Goal: Check status: Check status

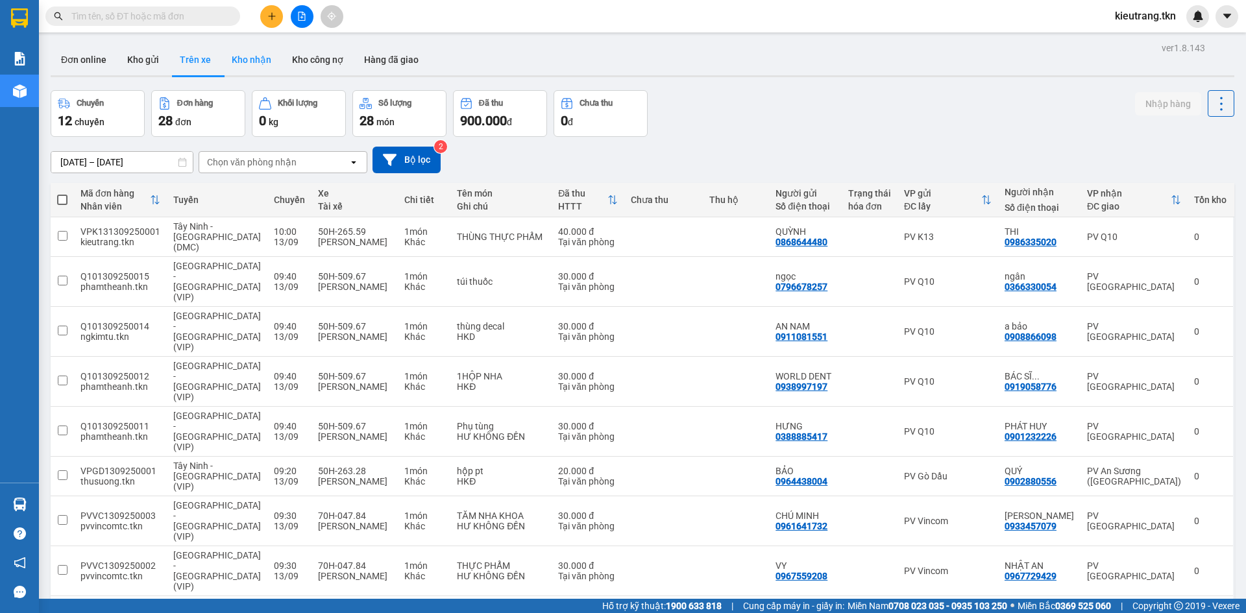
click at [260, 63] on button "Kho nhận" at bounding box center [251, 59] width 60 height 31
type input "[DATE] – [DATE]"
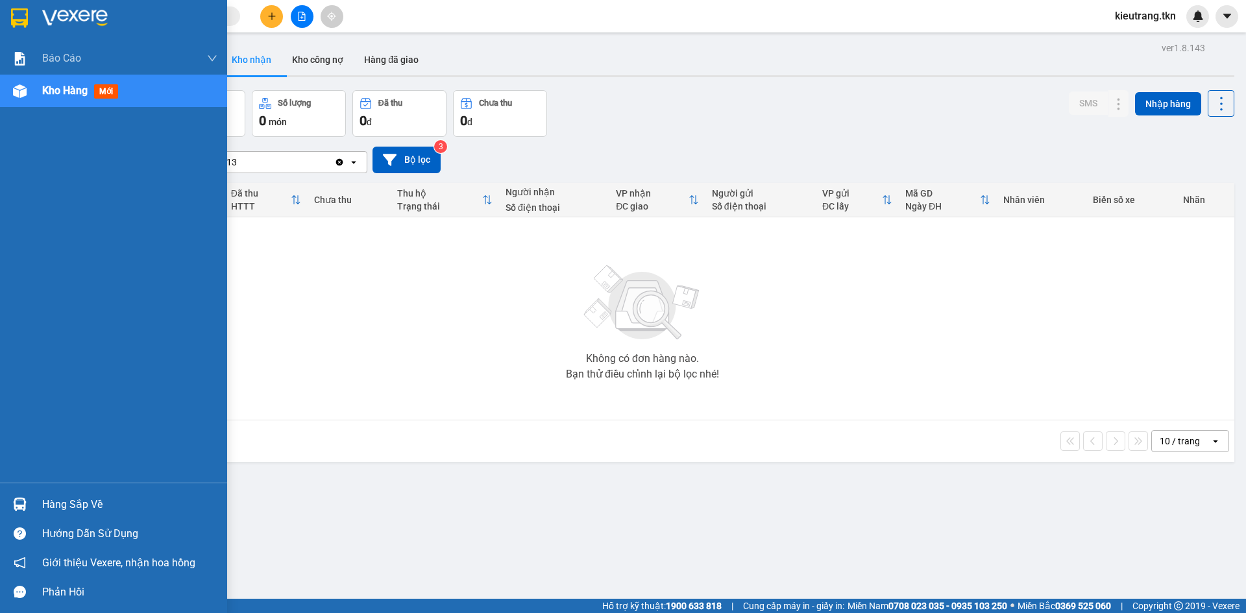
click at [60, 505] on div "Hàng sắp về" at bounding box center [129, 504] width 175 height 19
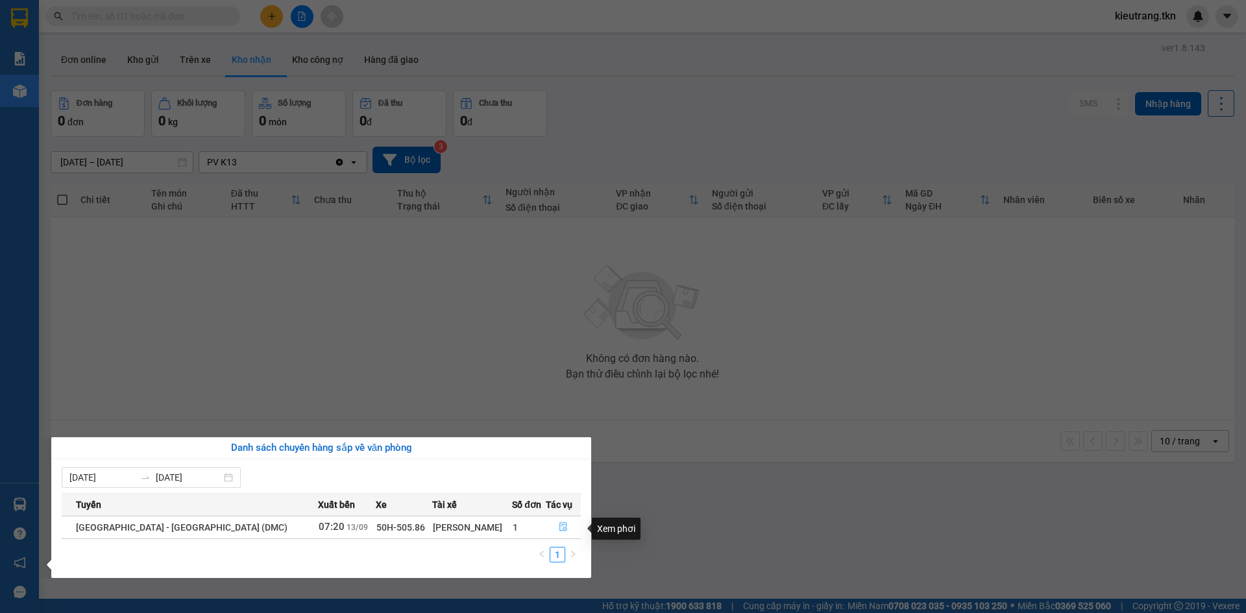
click at [559, 528] on icon "file-done" at bounding box center [563, 526] width 9 height 9
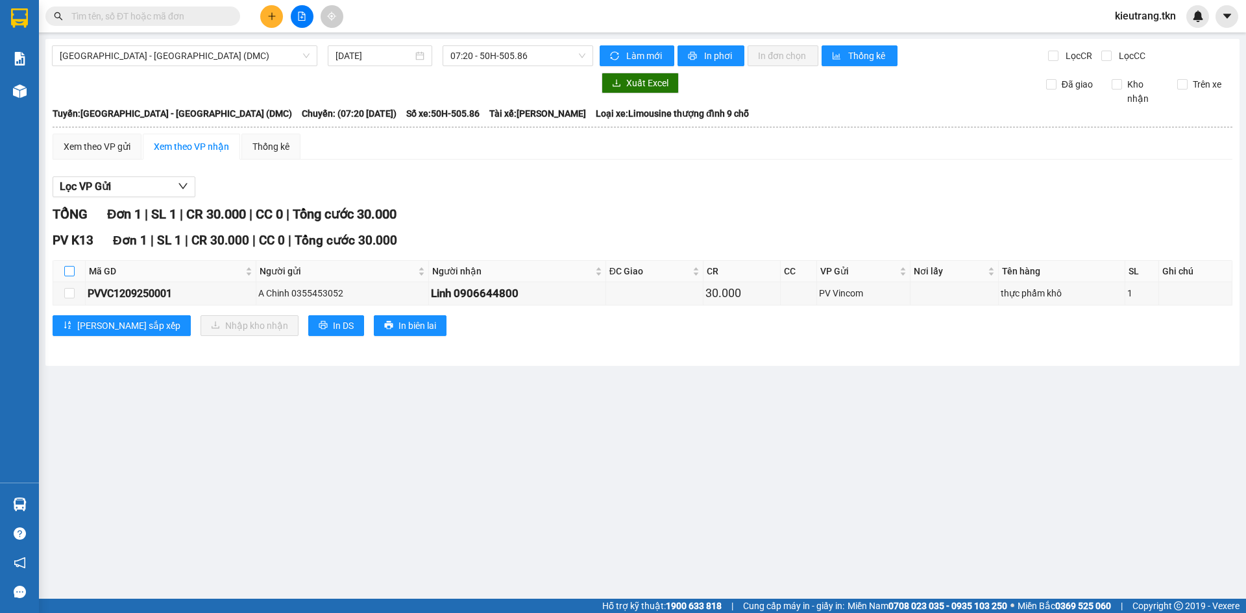
click at [66, 276] on input "checkbox" at bounding box center [69, 271] width 10 height 10
checkbox input "true"
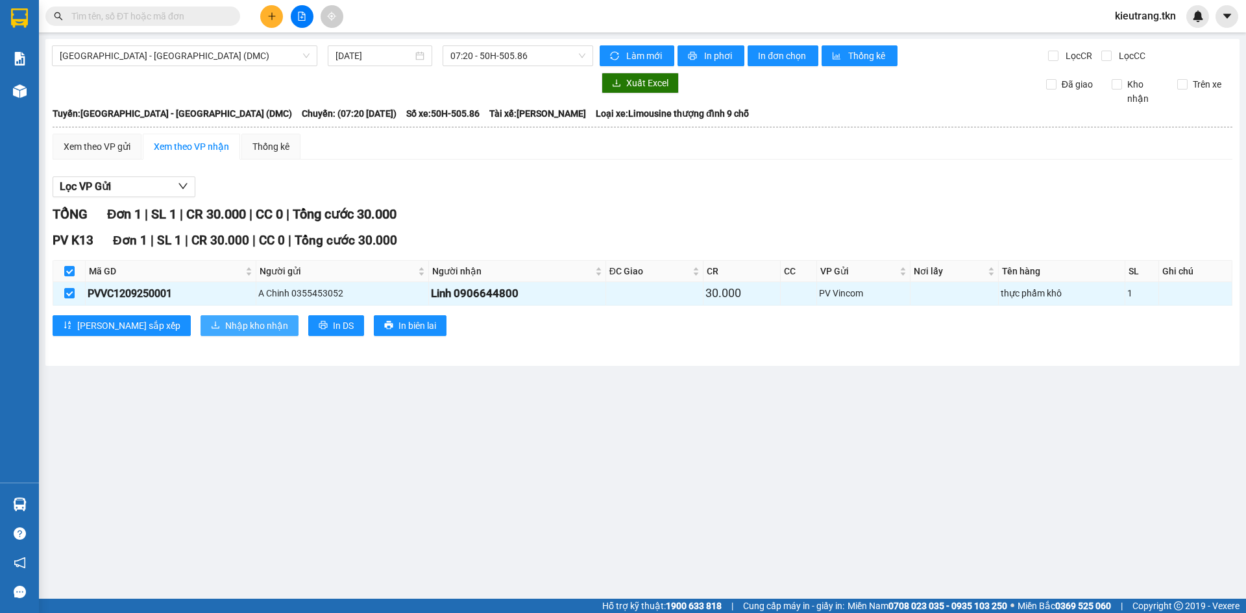
click at [225, 328] on span "Nhập kho nhận" at bounding box center [256, 326] width 63 height 14
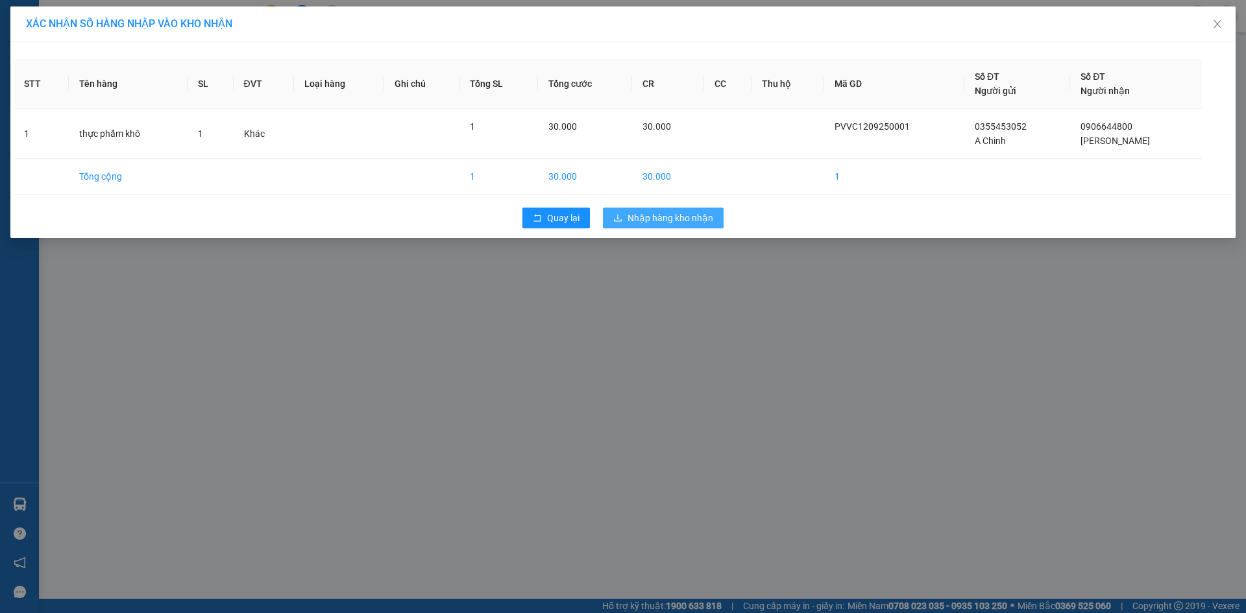
click at [677, 217] on span "Nhập hàng kho nhận" at bounding box center [670, 218] width 86 height 14
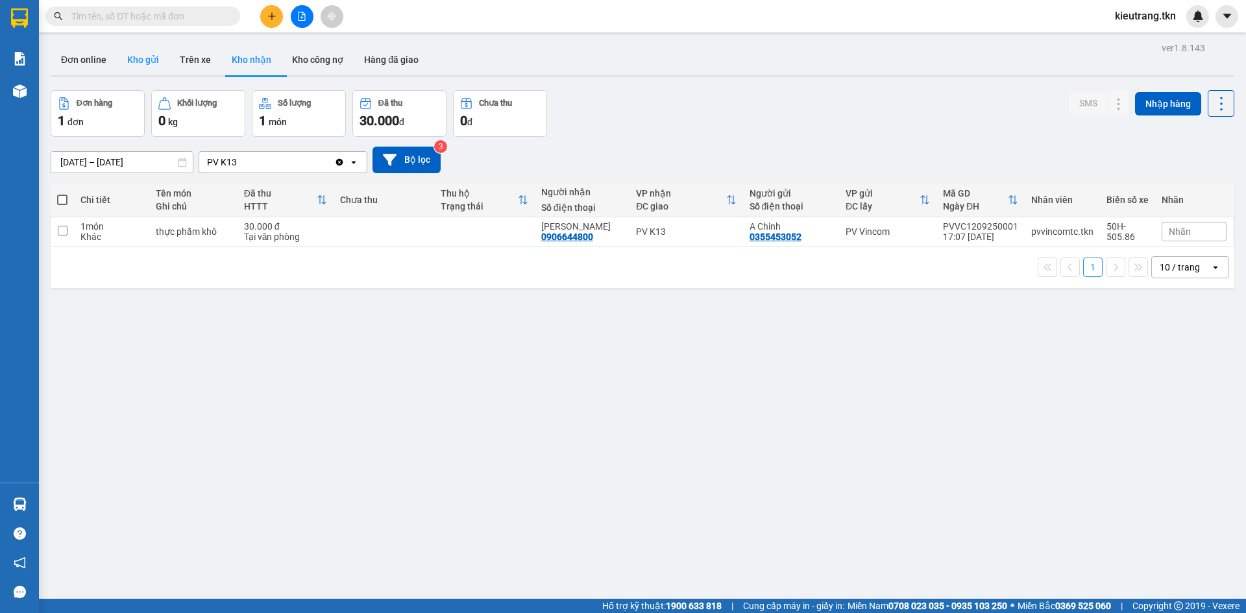
click at [145, 59] on button "Kho gửi" at bounding box center [143, 59] width 53 height 31
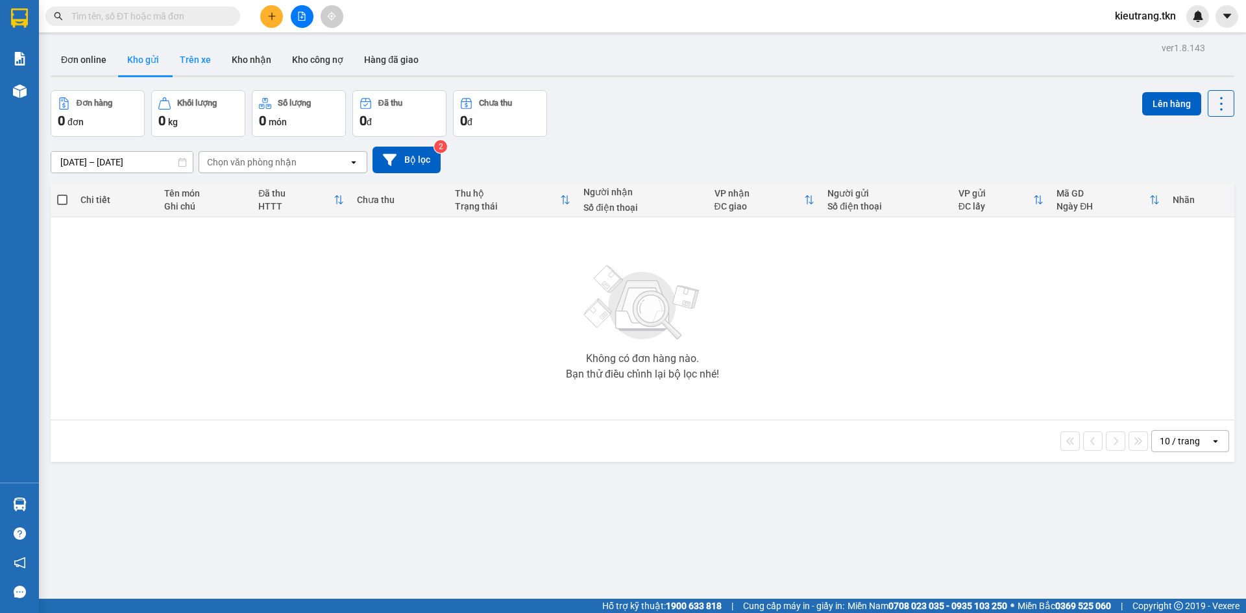
click at [202, 62] on button "Trên xe" at bounding box center [195, 59] width 52 height 31
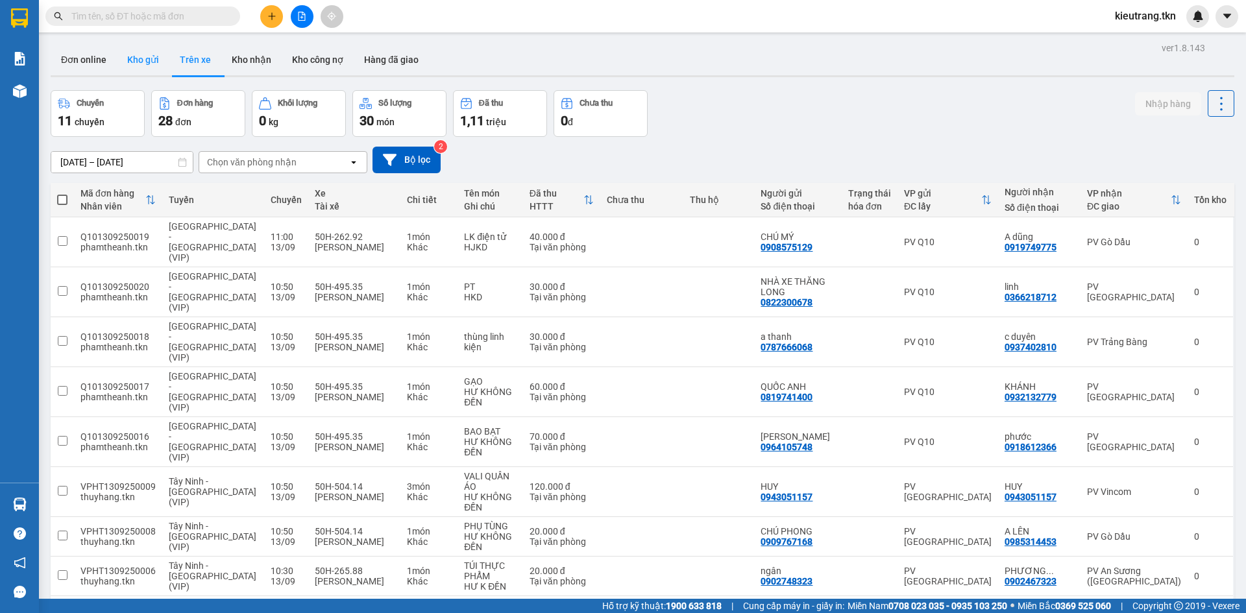
click at [140, 59] on button "Kho gửi" at bounding box center [143, 59] width 53 height 31
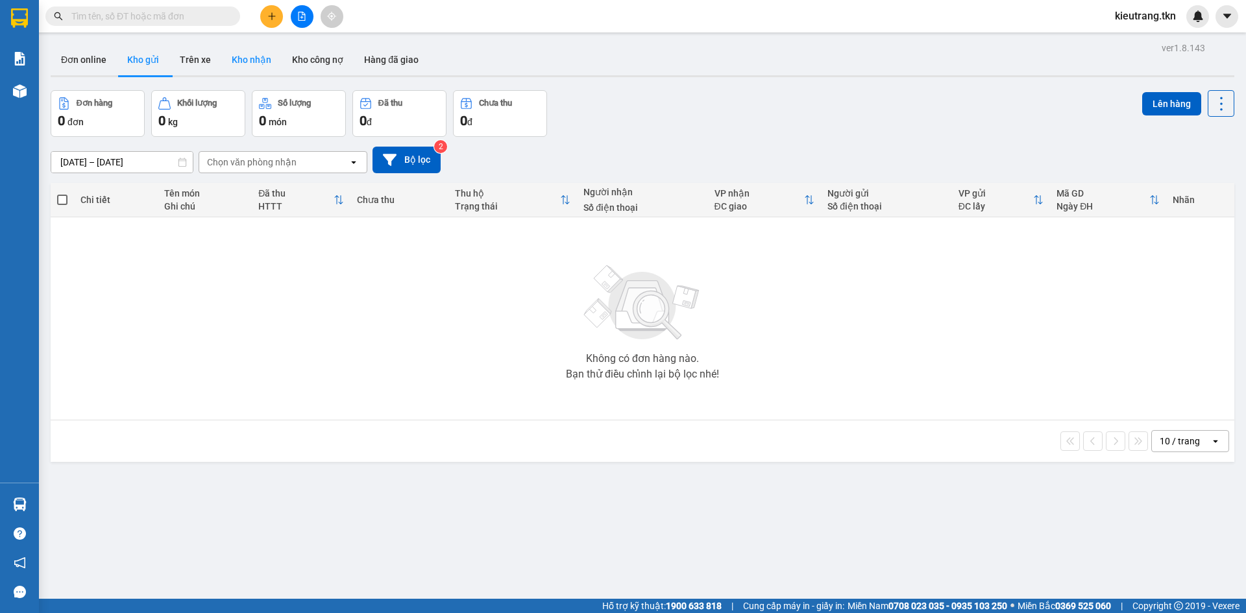
click at [270, 59] on button "Kho nhận" at bounding box center [251, 59] width 60 height 31
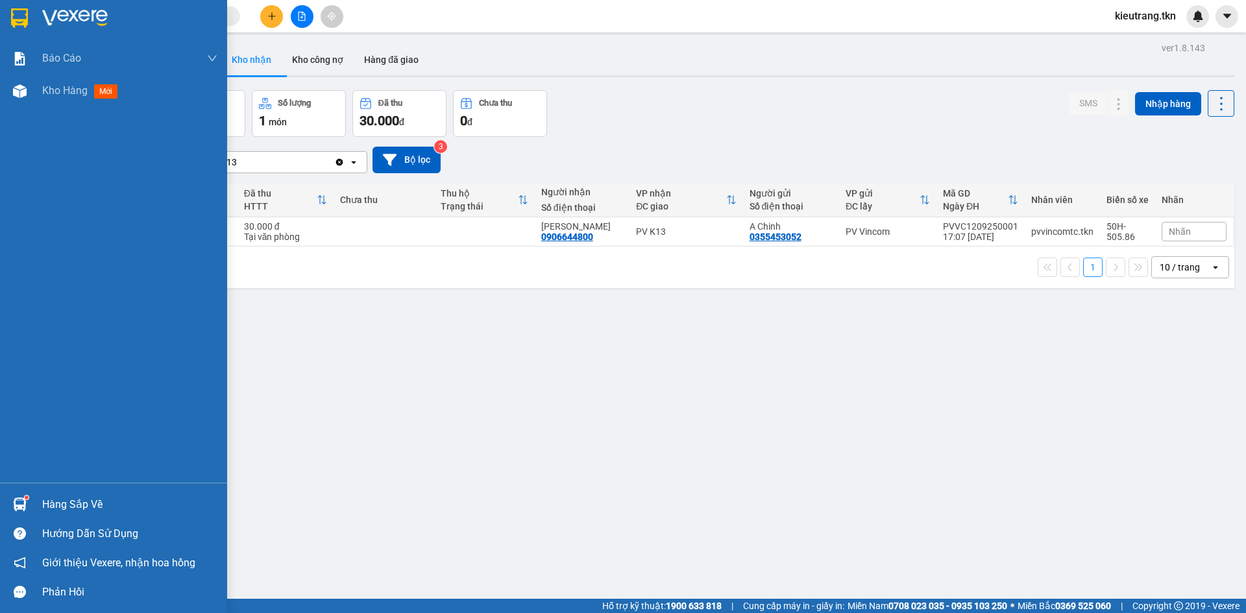
click at [79, 503] on div "Hàng sắp về" at bounding box center [129, 504] width 175 height 19
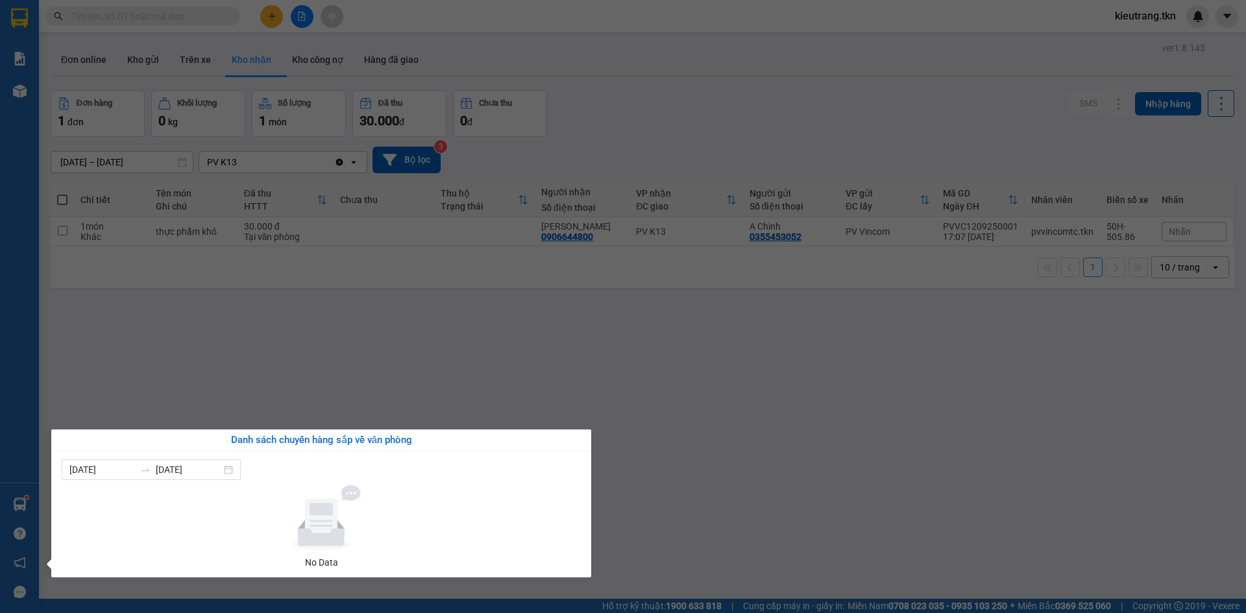
click at [353, 408] on section "Kết quả tìm kiếm ( 0 ) Bộ lọc No Data kieutrang.tkn Báo cáo Mẫu 1: Báo cáo dòng…" at bounding box center [623, 306] width 1246 height 613
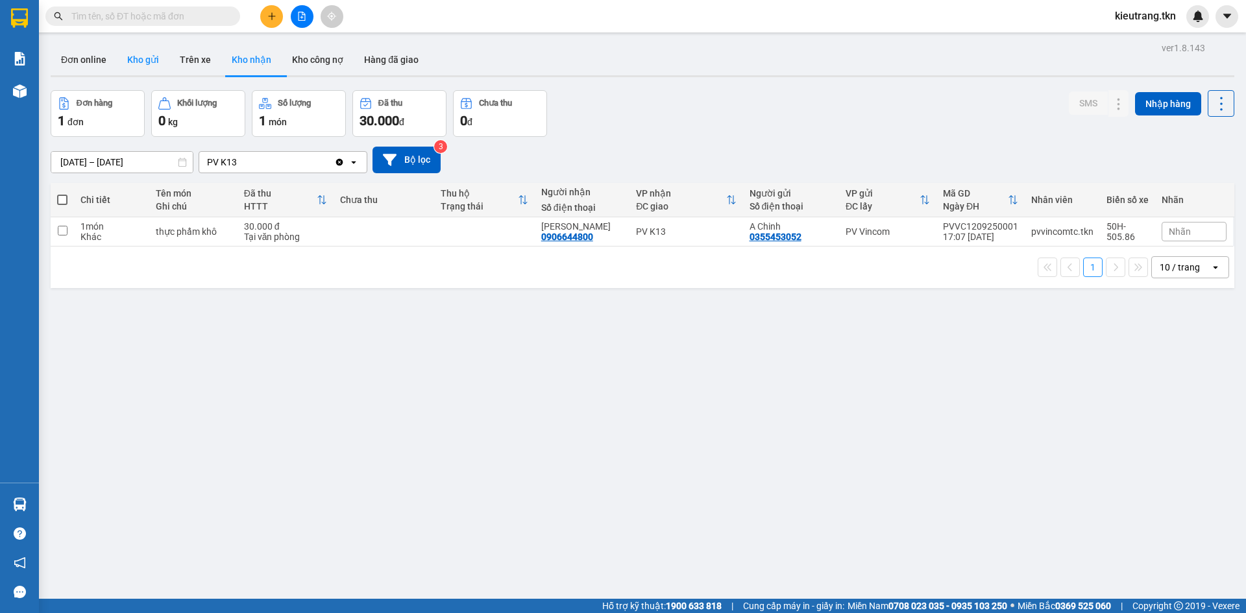
click at [140, 60] on button "Kho gửi" at bounding box center [143, 59] width 53 height 31
